Goal: Information Seeking & Learning: Learn about a topic

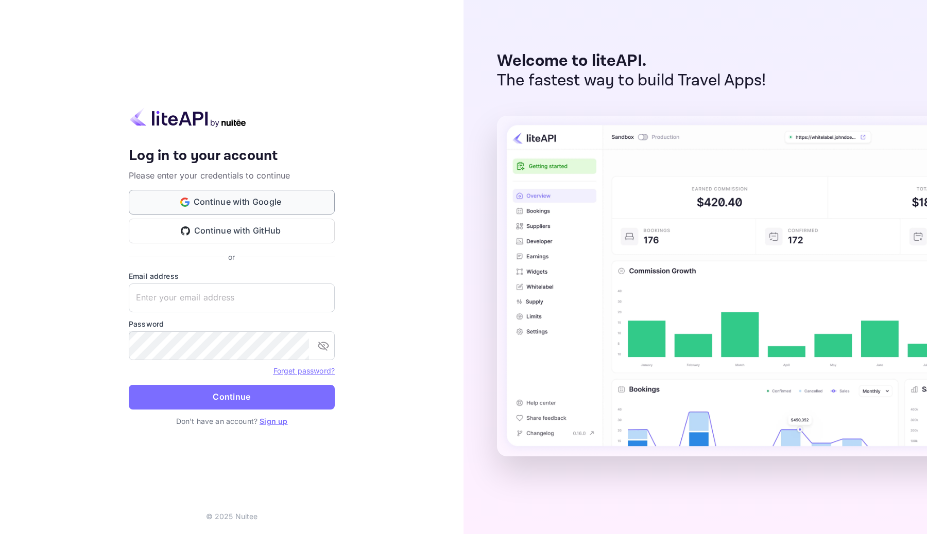
click at [270, 206] on button "Continue with Google" at bounding box center [232, 202] width 206 height 25
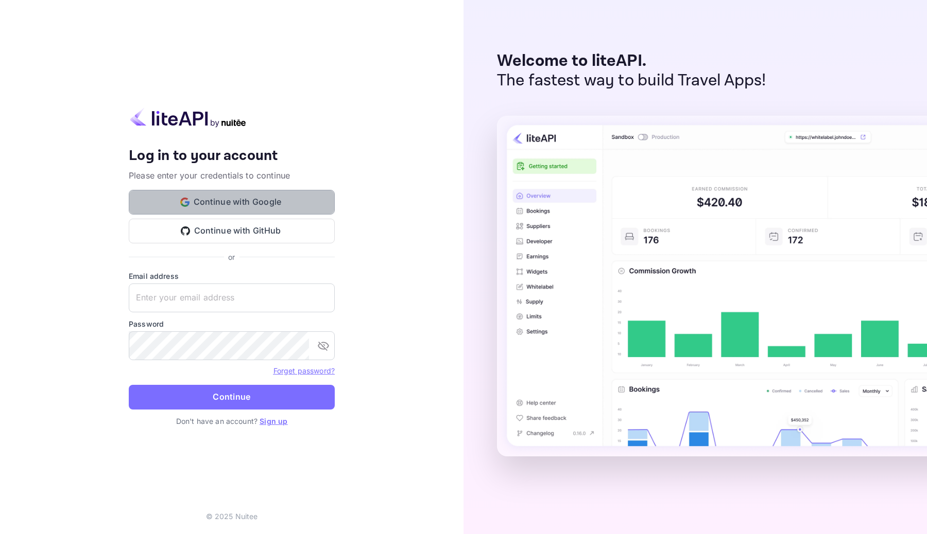
click at [282, 207] on button "Continue with Google" at bounding box center [232, 202] width 206 height 25
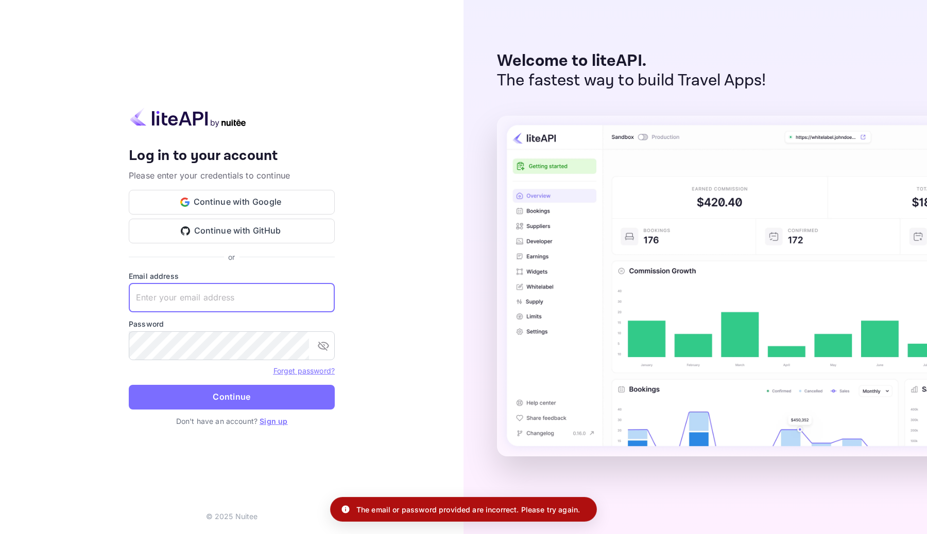
click at [230, 291] on input "text" at bounding box center [232, 298] width 206 height 29
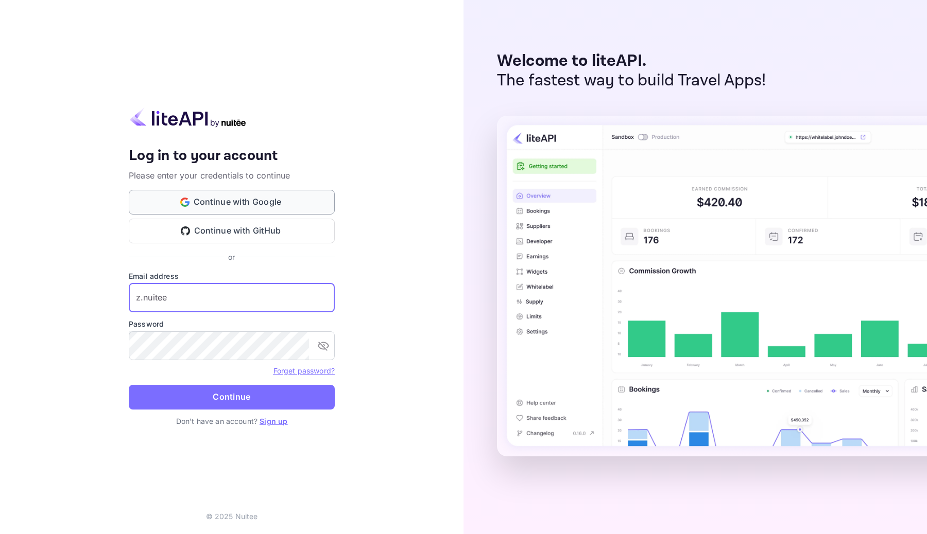
click at [270, 193] on button "Continue with Google" at bounding box center [232, 202] width 206 height 25
drag, startPoint x: 145, startPoint y: 298, endPoint x: 186, endPoint y: 297, distance: 41.7
click at [187, 297] on input "z.nuitee" at bounding box center [232, 298] width 206 height 29
type input "z.lahrach@nuitee.com"
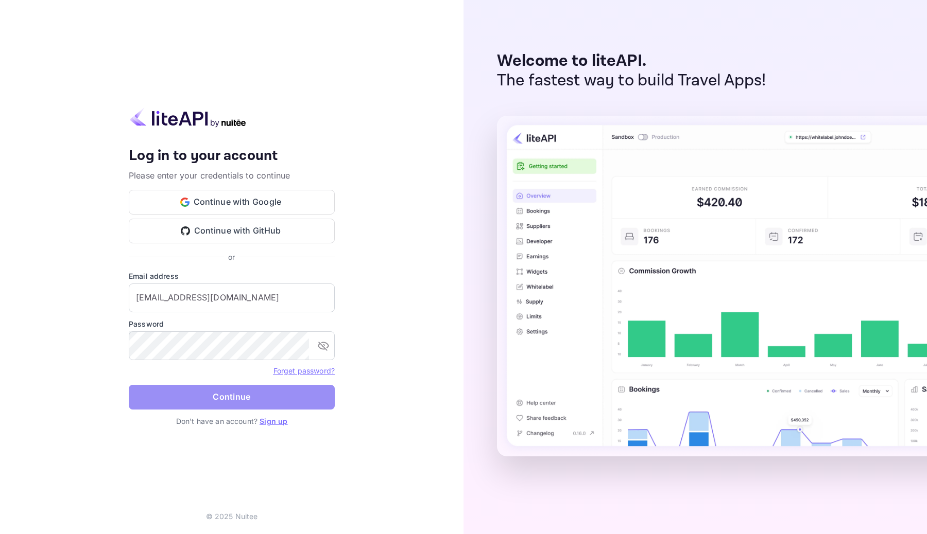
click at [254, 397] on button "Continue" at bounding box center [232, 397] width 206 height 25
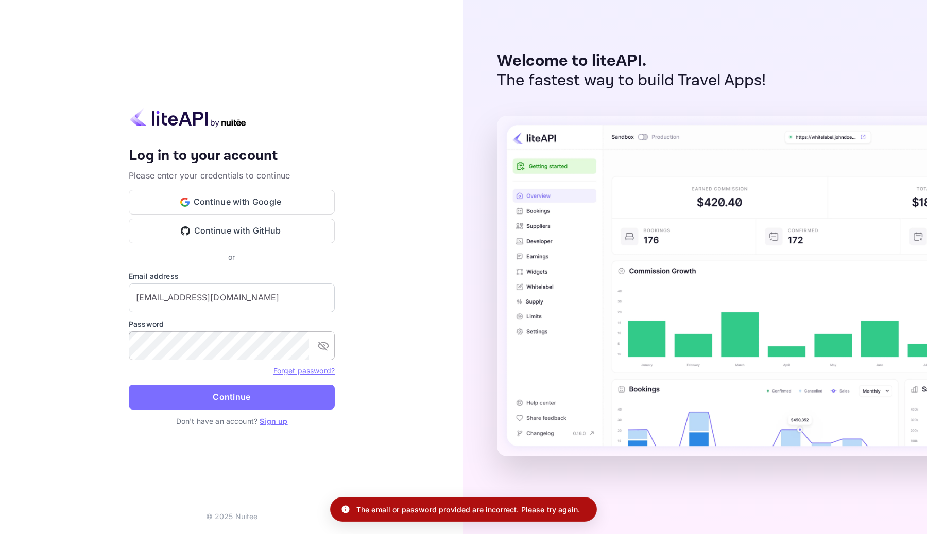
click at [323, 352] on icon "toggle password visibility" at bounding box center [323, 346] width 12 height 12
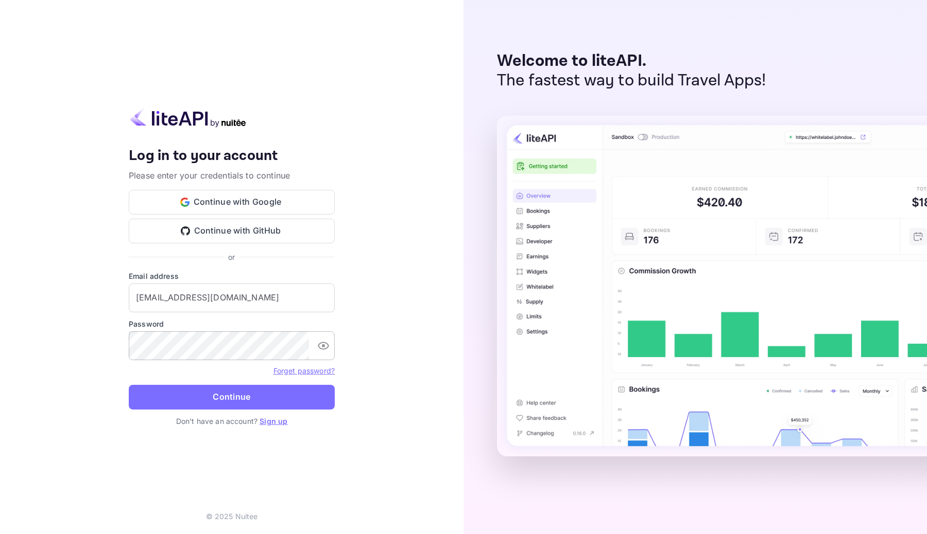
click at [269, 419] on link "Sign up" at bounding box center [273, 421] width 28 height 9
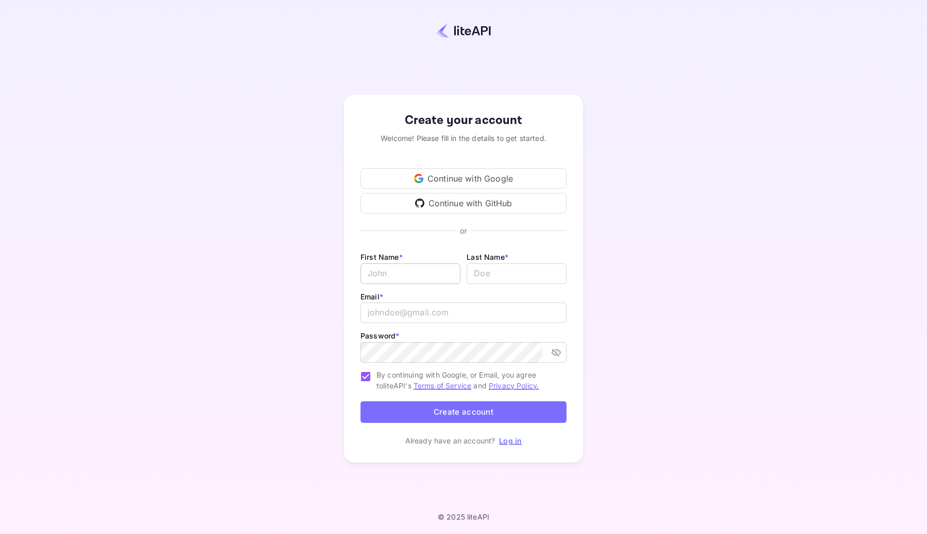
click at [416, 278] on input "Email *" at bounding box center [410, 274] width 100 height 21
click at [460, 178] on div "Continue with Google" at bounding box center [463, 178] width 206 height 21
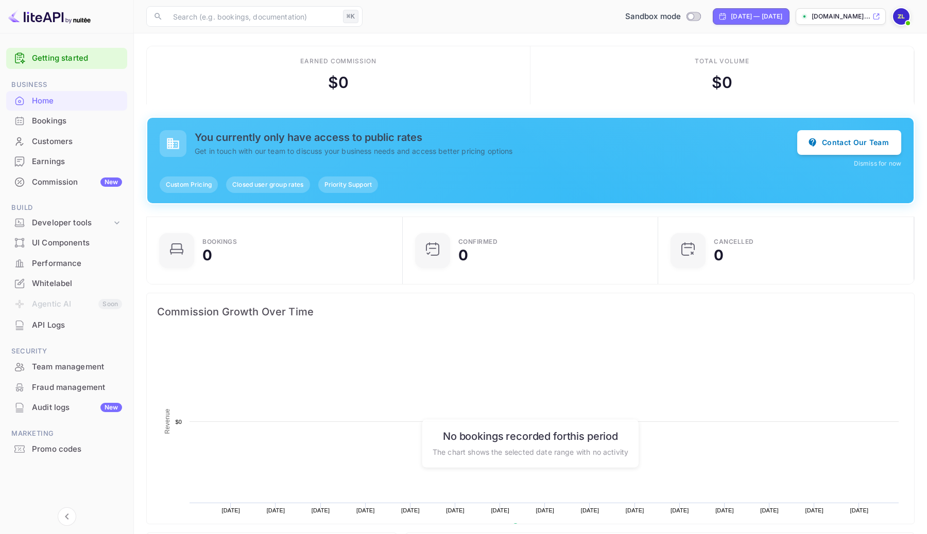
scroll to position [167, 250]
click at [69, 218] on div "Developer tools" at bounding box center [72, 223] width 80 height 12
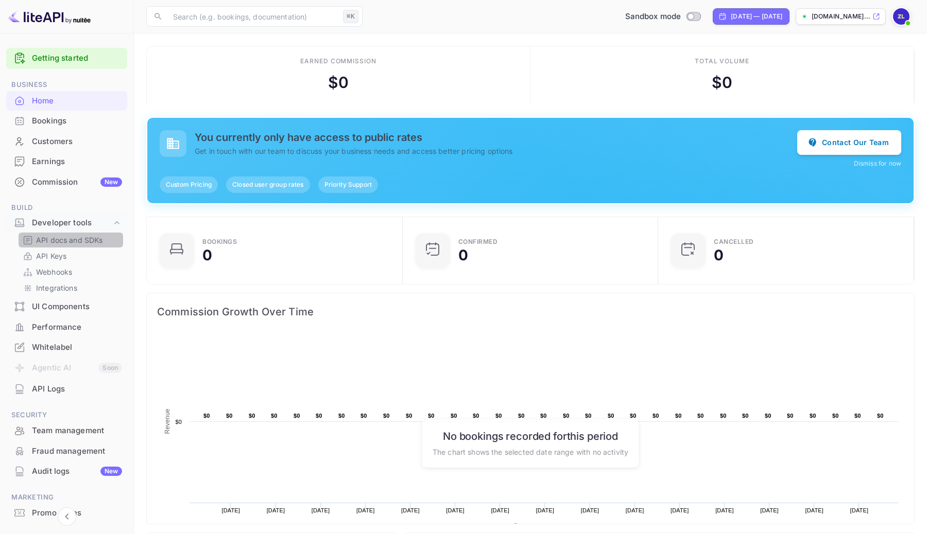
click at [68, 242] on p "API docs and SDKs" at bounding box center [69, 240] width 67 height 11
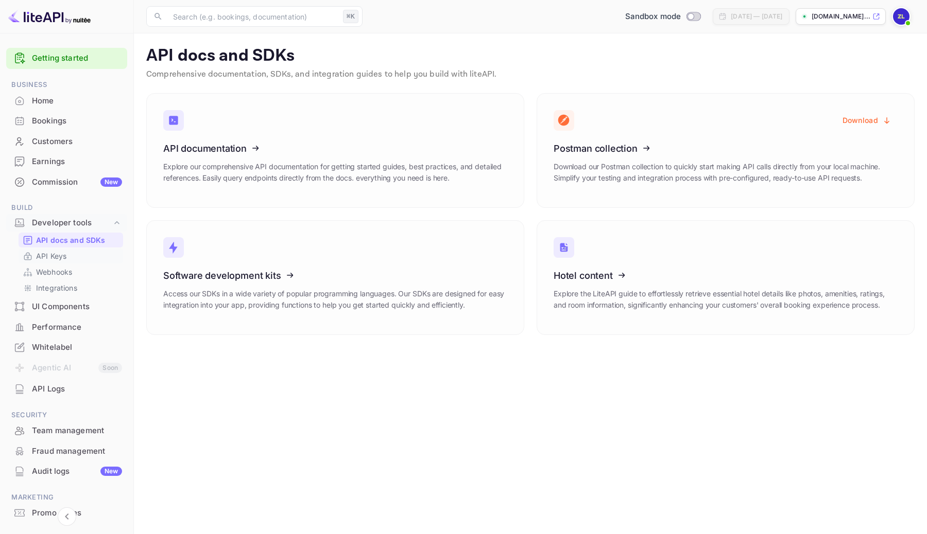
click at [67, 259] on link "API Keys" at bounding box center [71, 256] width 96 height 11
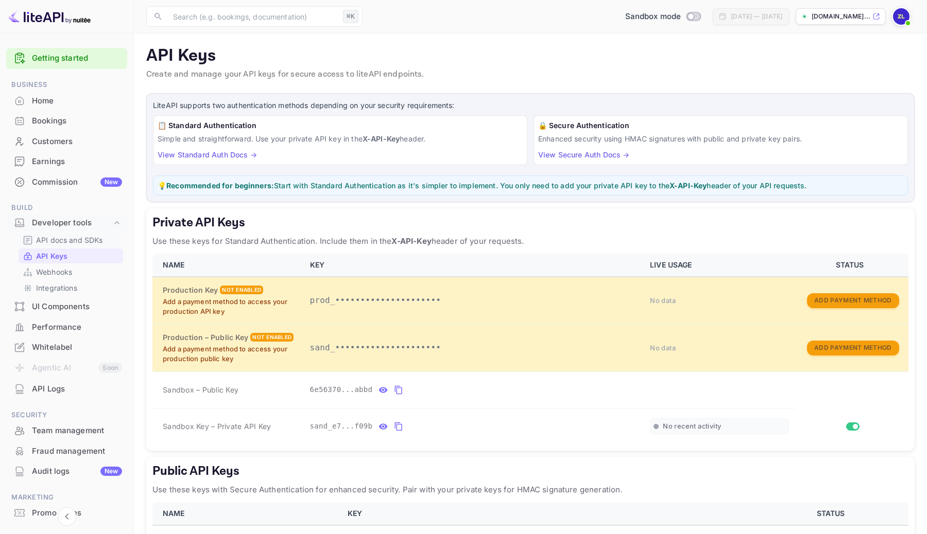
click at [62, 242] on p "API docs and SDKs" at bounding box center [69, 240] width 67 height 11
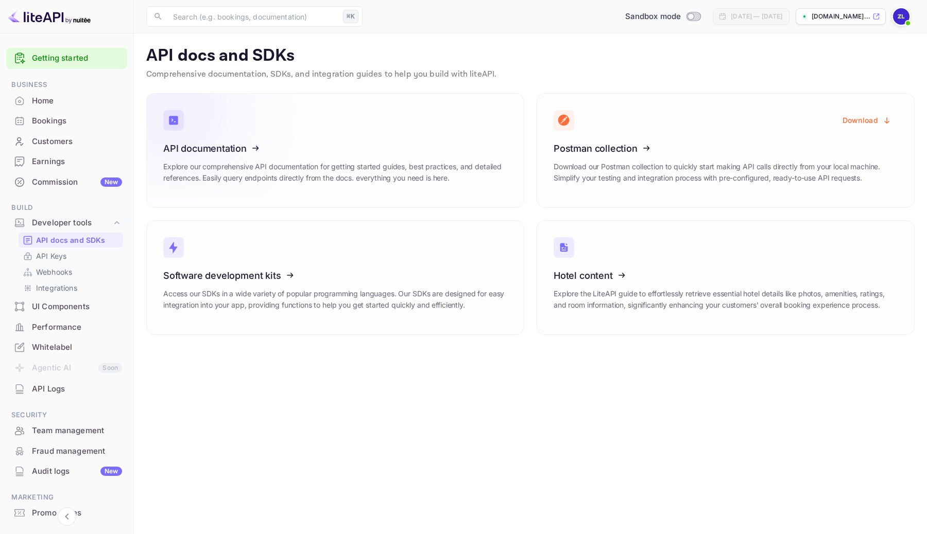
drag, startPoint x: 202, startPoint y: 146, endPoint x: 173, endPoint y: 178, distance: 43.0
drag, startPoint x: 158, startPoint y: 165, endPoint x: 383, endPoint y: 215, distance: 230.8
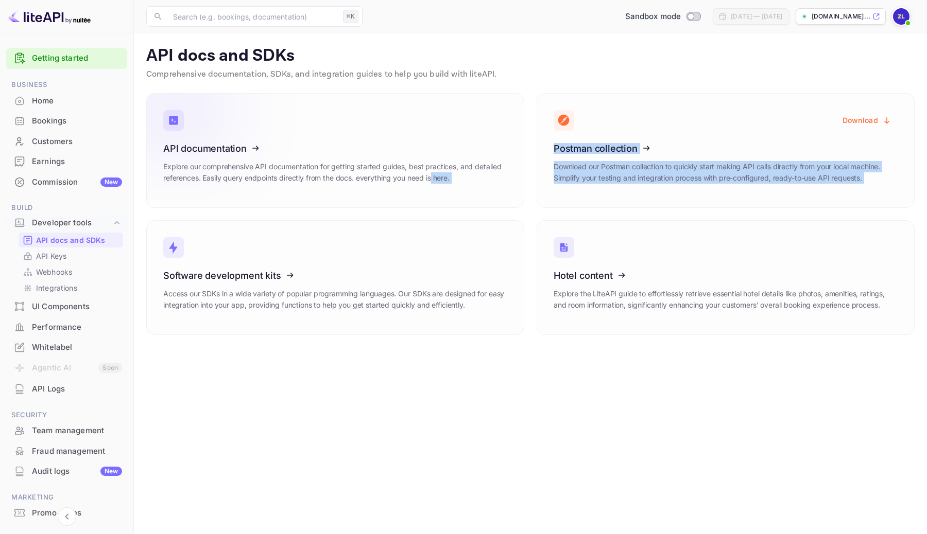
drag, startPoint x: 470, startPoint y: 213, endPoint x: 433, endPoint y: 182, distance: 47.9
click at [432, 182] on div "API documentation Explore our comprehensive API documentation for getting start…" at bounding box center [524, 208] width 780 height 254
click at [416, 216] on div "Software development kits Access our SDKs in a wide variety of popular programm…" at bounding box center [329, 271] width 390 height 127
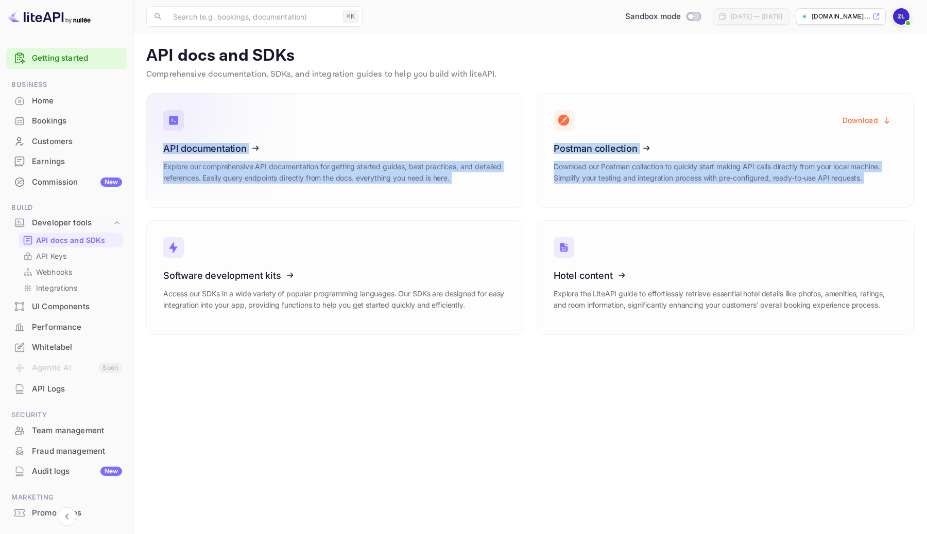
drag, startPoint x: 161, startPoint y: 212, endPoint x: 170, endPoint y: 187, distance: 26.2
click at [169, 187] on div "API documentation Explore our comprehensive API documentation for getting start…" at bounding box center [524, 208] width 780 height 254
copy div "API documentation Explore our comprehensive API documentation for getting start…"
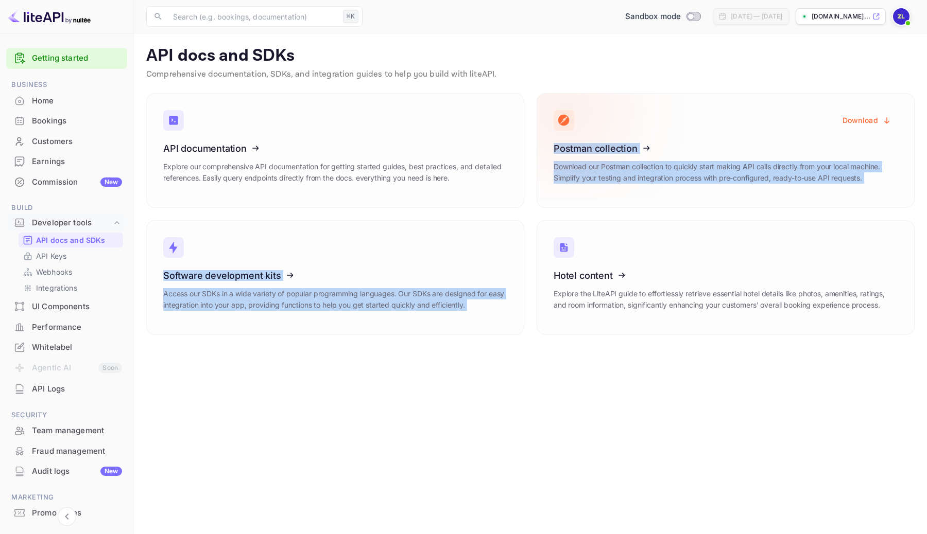
drag, startPoint x: 565, startPoint y: 216, endPoint x: 564, endPoint y: 159, distance: 56.6
click at [564, 159] on div "API documentation Explore our comprehensive API documentation for getting start…" at bounding box center [524, 208] width 780 height 254
click at [867, 217] on div "Hotel content Explore the LiteAPI guide to effortlessly retrieve essential hote…" at bounding box center [719, 271] width 390 height 127
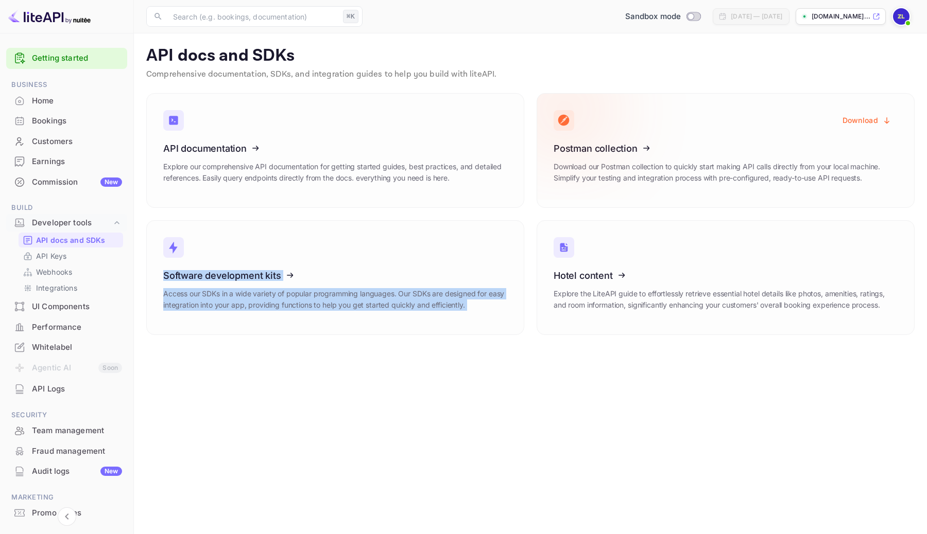
drag, startPoint x: 881, startPoint y: 217, endPoint x: 793, endPoint y: 185, distance: 93.5
click at [793, 185] on div "API documentation Explore our comprehensive API documentation for getting start…" at bounding box center [524, 208] width 780 height 254
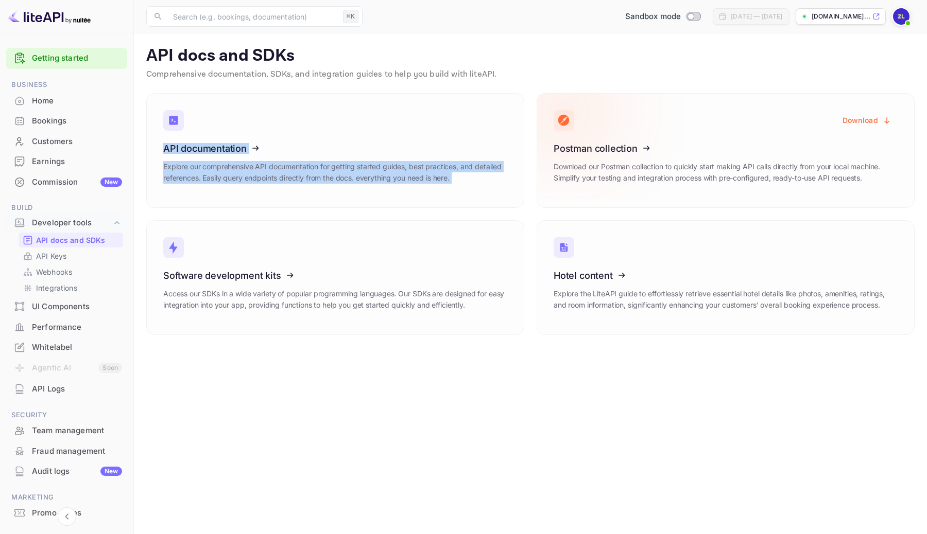
drag, startPoint x: 609, startPoint y: 76, endPoint x: 622, endPoint y: 147, distance: 72.9
click at [622, 147] on main "API docs and SDKs Comprehensive documentation, SDKs, and integration guides to …" at bounding box center [530, 283] width 793 height 501
click at [915, 81] on main "API docs and SDKs Comprehensive documentation, SDKs, and integration guides to …" at bounding box center [530, 283] width 793 height 501
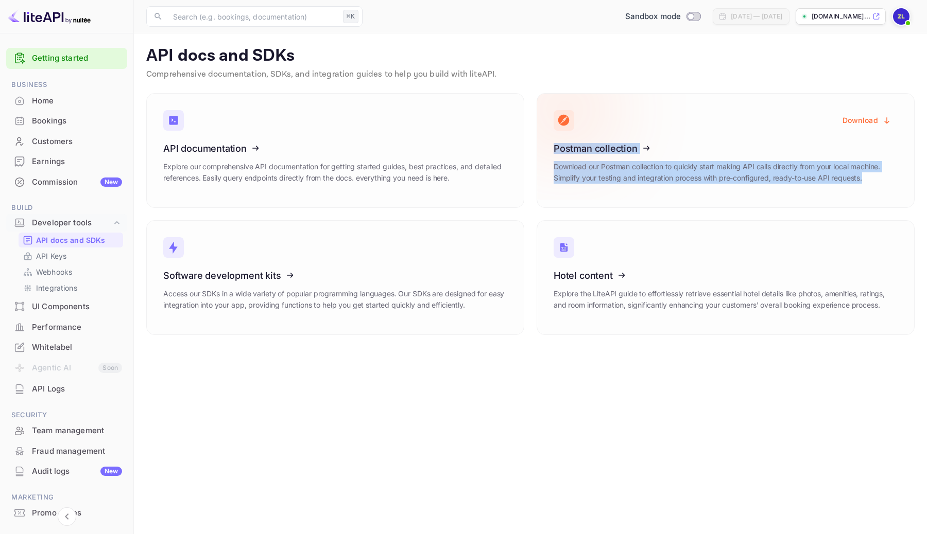
drag, startPoint x: 919, startPoint y: 94, endPoint x: 647, endPoint y: 207, distance: 294.5
click at [647, 207] on main "API docs and SDKs Comprehensive documentation, SDKs, and integration guides to …" at bounding box center [530, 283] width 793 height 501
copy div "Postman collection Download our Postman collection to quickly start making API …"
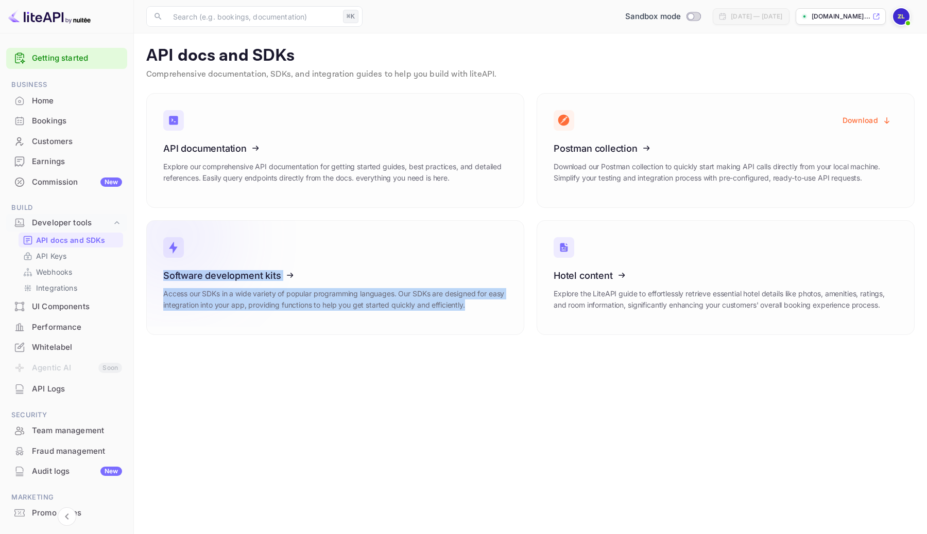
drag, startPoint x: 479, startPoint y: 341, endPoint x: 160, endPoint y: 298, distance: 321.6
click at [160, 298] on main "API docs and SDKs Comprehensive documentation, SDKs, and integration guides to …" at bounding box center [530, 283] width 793 height 501
copy div "Software development kits Access our SDKs in a wide variety of popular programm…"
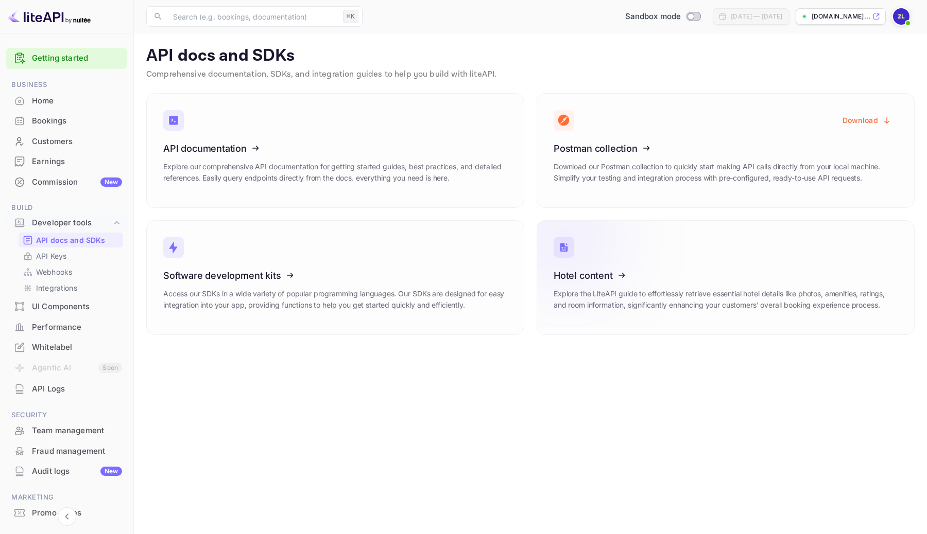
drag, startPoint x: 529, startPoint y: 274, endPoint x: 607, endPoint y: 276, distance: 78.8
click at [609, 277] on div "Hotel content Explore the LiteAPI guide to effortlessly retrieve essential hote…" at bounding box center [719, 271] width 390 height 127
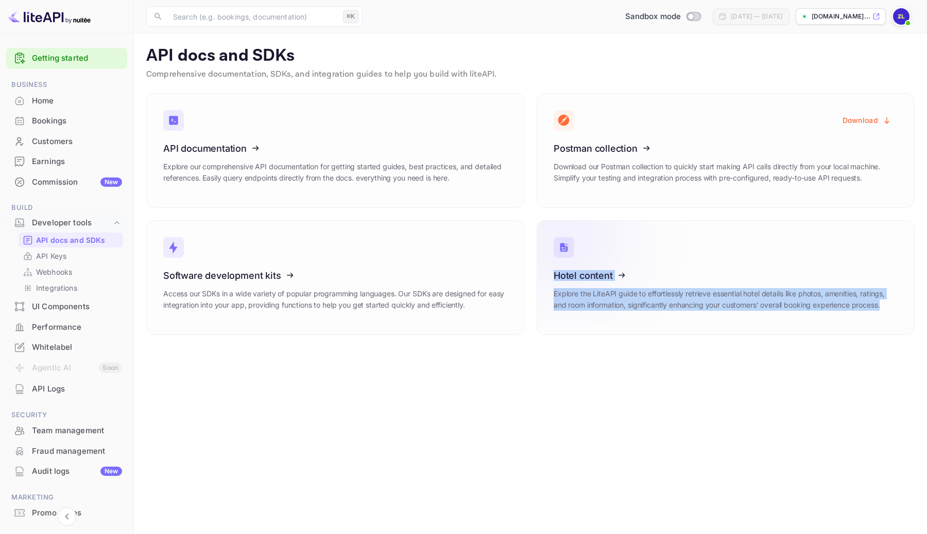
drag, startPoint x: 883, startPoint y: 343, endPoint x: 606, endPoint y: 298, distance: 280.2
click at [606, 298] on main "API docs and SDKs Comprehensive documentation, SDKs, and integration guides to …" at bounding box center [530, 283] width 793 height 501
copy div "Hotel content Explore the LiteAPI guide to effortlessly retrieve essential hote…"
click at [96, 216] on div "Developer tools" at bounding box center [66, 223] width 121 height 18
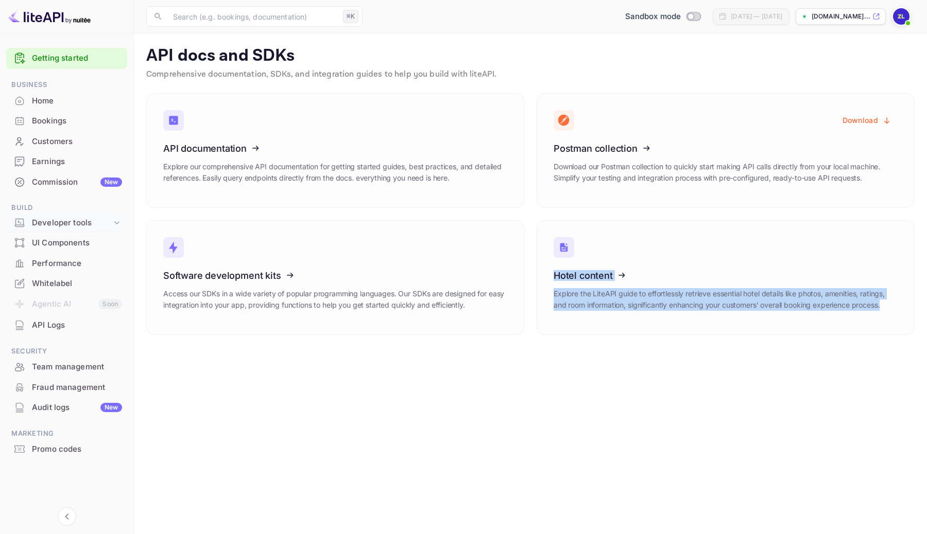
click at [107, 220] on div "Developer tools" at bounding box center [72, 223] width 80 height 12
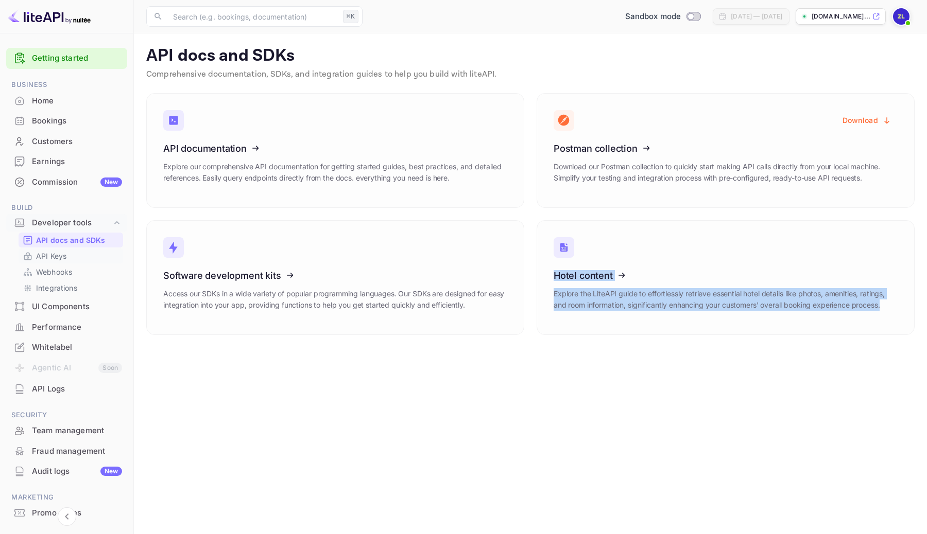
click at [94, 255] on link "API Keys" at bounding box center [71, 256] width 96 height 11
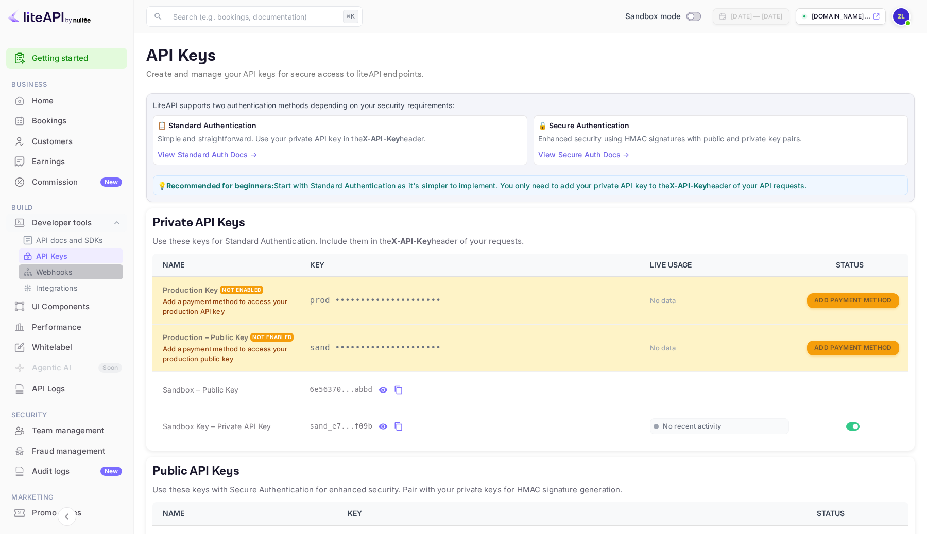
click at [80, 274] on link "Webhooks" at bounding box center [71, 272] width 96 height 11
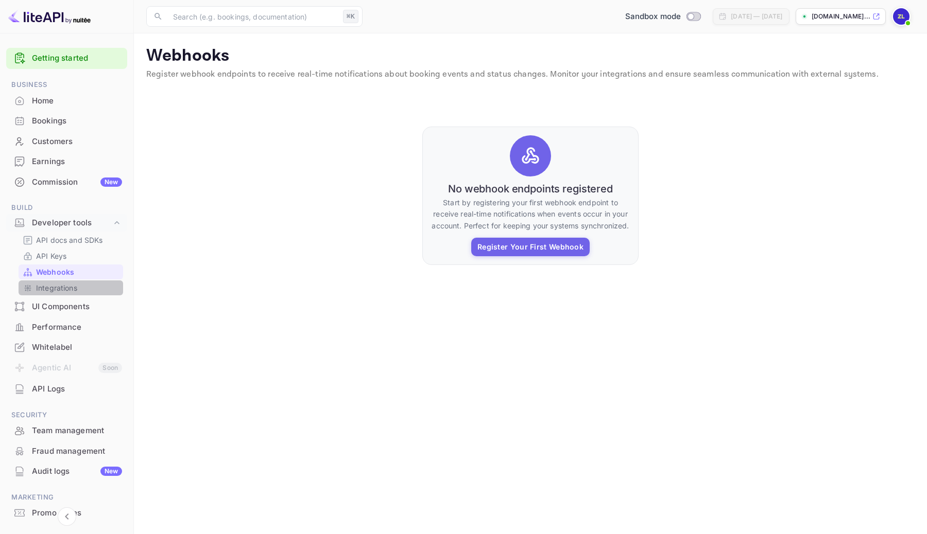
click at [82, 286] on link "Integrations" at bounding box center [71, 288] width 96 height 11
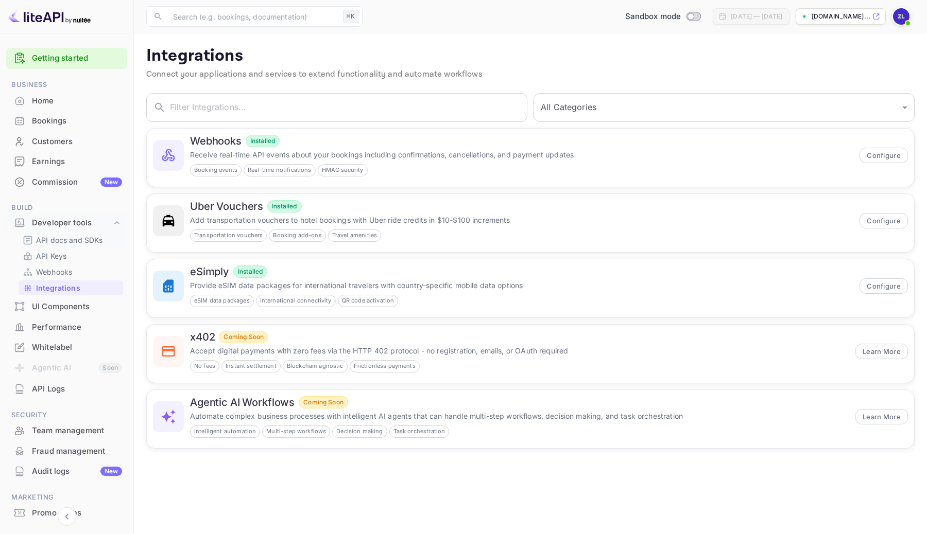
click at [59, 239] on p "API docs and SDKs" at bounding box center [69, 240] width 67 height 11
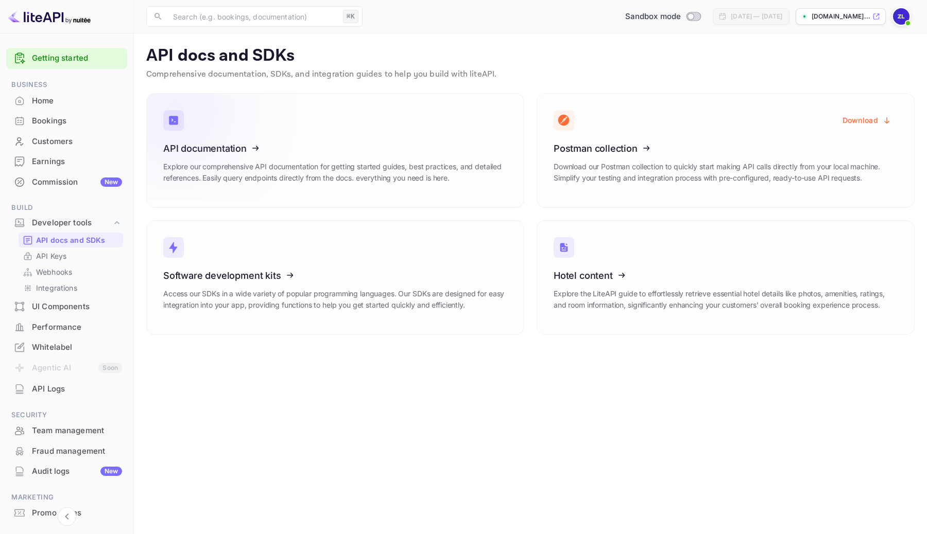
click at [349, 140] on link "API documentation Explore our comprehensive API documentation for getting start…" at bounding box center [335, 150] width 378 height 115
